Goal: Navigation & Orientation: Find specific page/section

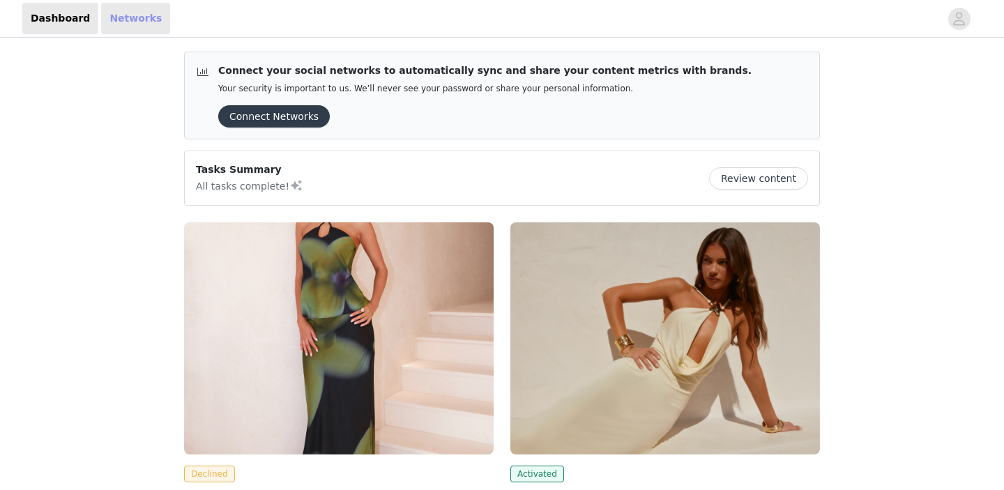
click at [124, 18] on link "Networks" at bounding box center [135, 18] width 69 height 31
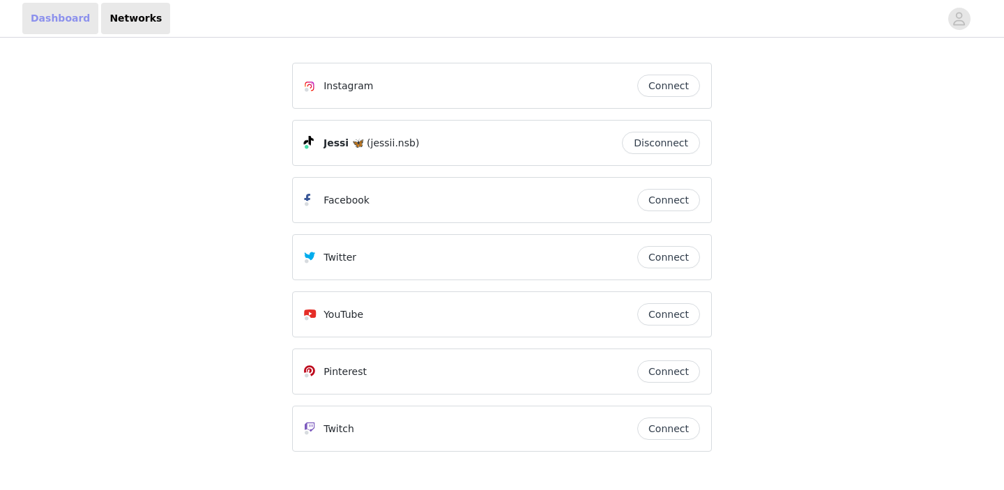
click at [53, 11] on link "Dashboard" at bounding box center [60, 18] width 76 height 31
